Goal: Information Seeking & Learning: Learn about a topic

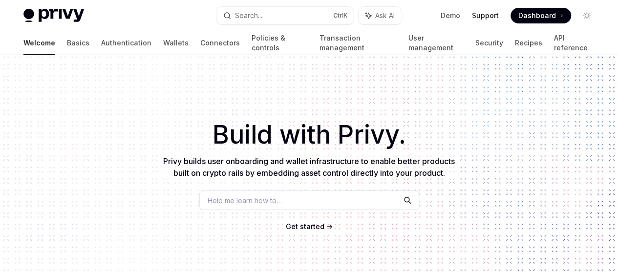
click at [485, 20] on link "Support" at bounding box center [485, 16] width 27 height 10
click at [67, 42] on link "Basics" at bounding box center [78, 42] width 22 height 23
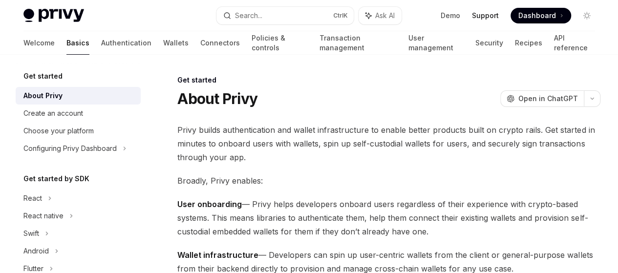
click at [485, 16] on link "Support" at bounding box center [485, 16] width 27 height 10
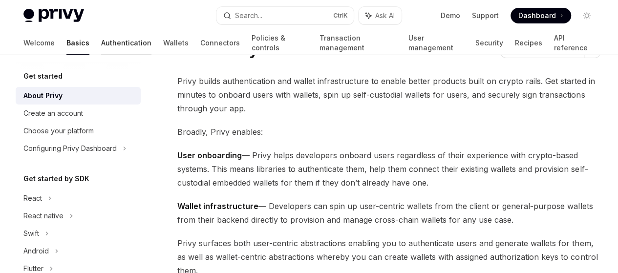
click at [101, 45] on link "Authentication" at bounding box center [126, 42] width 50 height 23
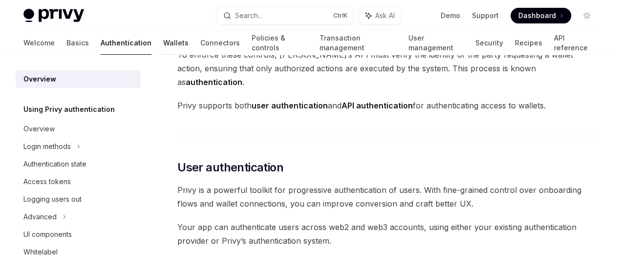
click at [163, 41] on link "Wallets" at bounding box center [175, 42] width 25 height 23
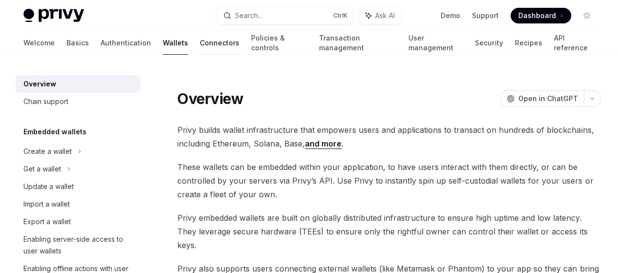
click at [200, 41] on link "Connectors" at bounding box center [220, 42] width 40 height 23
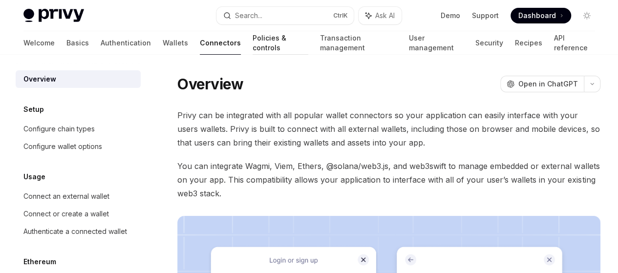
click at [252, 41] on link "Policies & controls" at bounding box center [280, 42] width 56 height 23
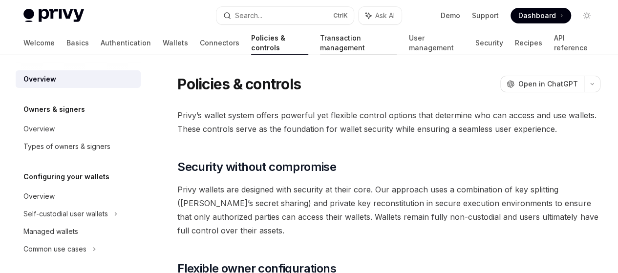
click at [340, 42] on link "Transaction management" at bounding box center [358, 42] width 77 height 23
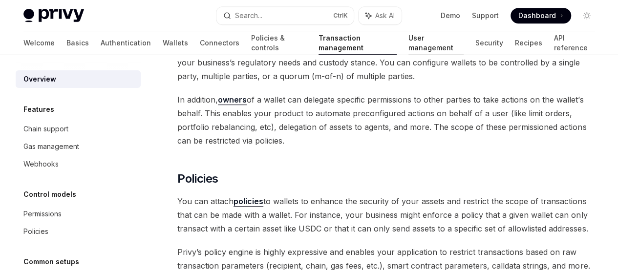
click at [429, 39] on link "User management" at bounding box center [435, 42] width 55 height 23
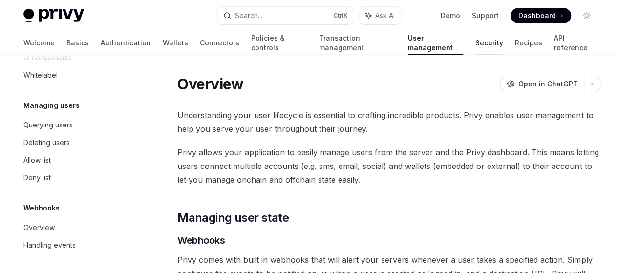
click at [443, 42] on div "Welcome Basics Authentication Wallets Connectors Policies & controls Transactio…" at bounding box center [308, 42] width 571 height 23
click at [475, 43] on link "Security" at bounding box center [489, 42] width 28 height 23
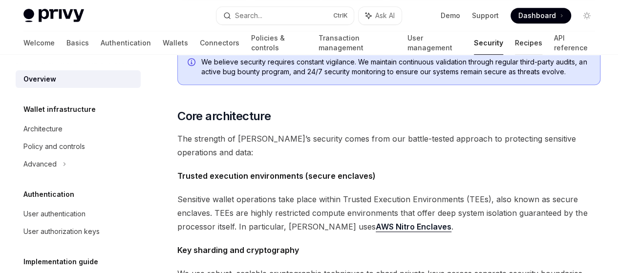
click at [515, 40] on link "Recipes" at bounding box center [528, 42] width 27 height 23
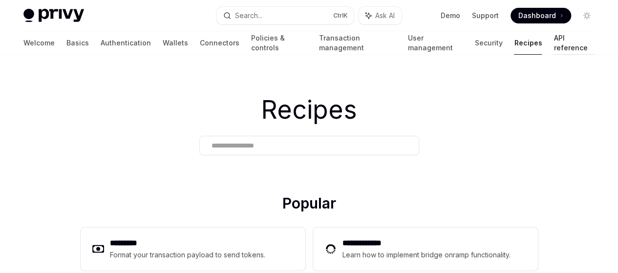
click at [553, 42] on link "API reference" at bounding box center [573, 42] width 41 height 23
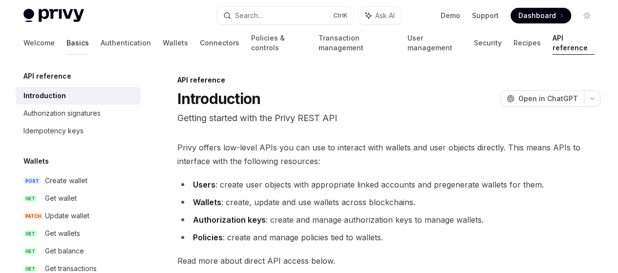
click at [66, 43] on link "Basics" at bounding box center [77, 42] width 22 height 23
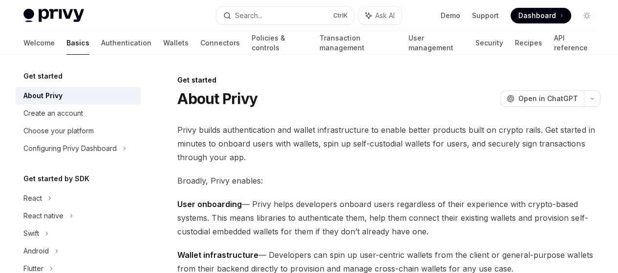
click at [56, 16] on img at bounding box center [53, 16] width 61 height 14
type textarea "*"
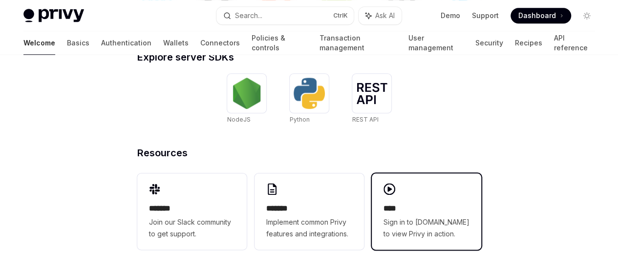
click at [447, 215] on div "**** Sign in to [DOMAIN_NAME] to view Privy in action." at bounding box center [426, 221] width 86 height 37
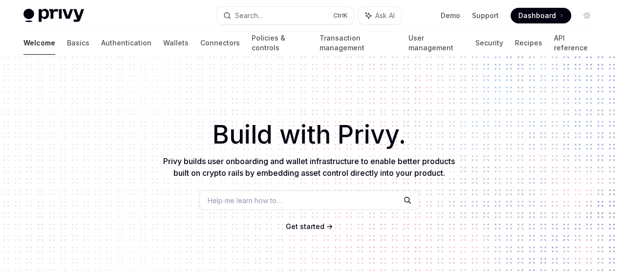
click at [547, 21] on span at bounding box center [540, 16] width 61 height 16
